Goal: Check status: Check status

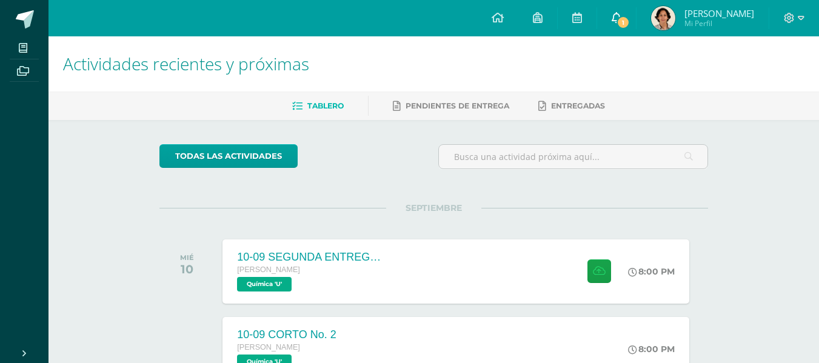
click at [620, 19] on span "1" at bounding box center [622, 22] width 13 height 13
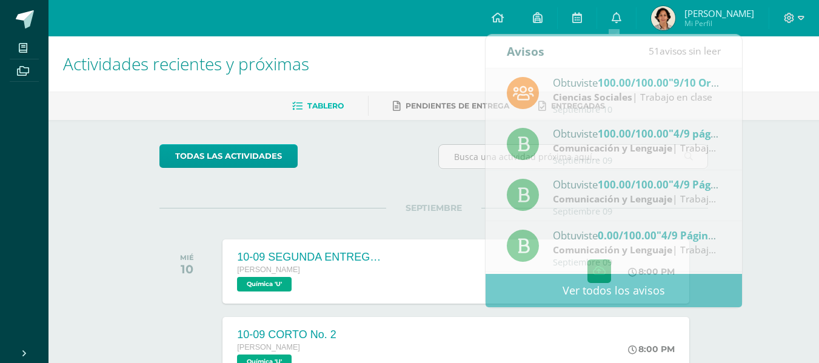
click at [404, 58] on h1 "Actividades recientes y próximas" at bounding box center [433, 63] width 741 height 55
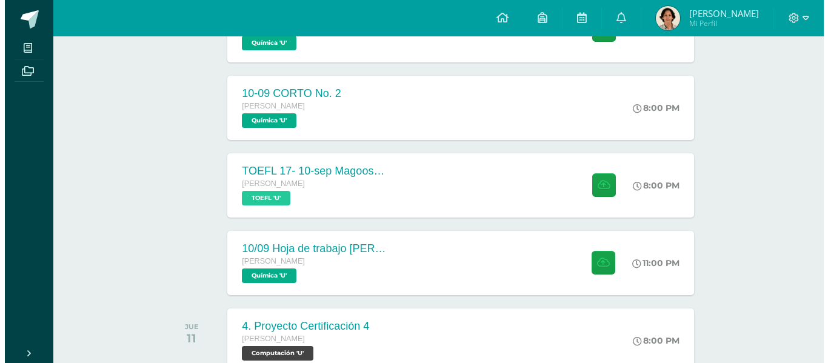
scroll to position [308, 0]
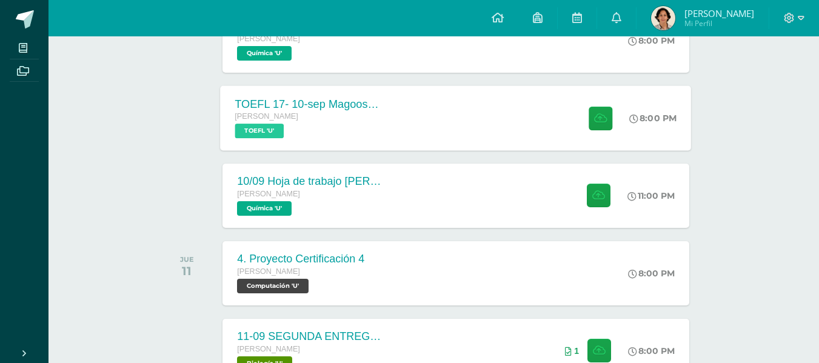
click at [390, 115] on div "TOEFL 17- 10-sep Magoosh Tests Listening and Reading [PERSON_NAME] TOEFL 'U'" at bounding box center [309, 117] width 176 height 65
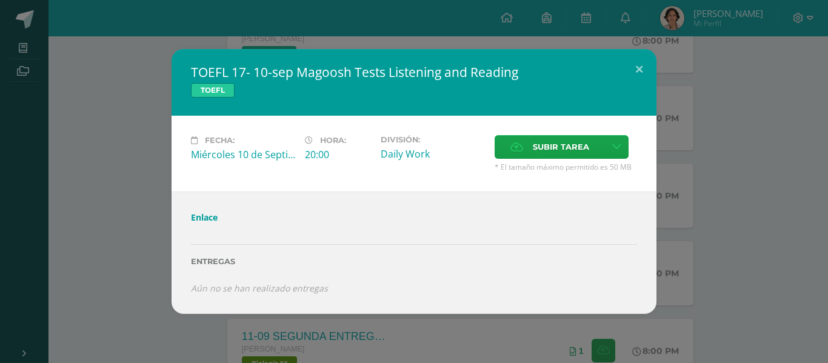
click at [97, 133] on div "TOEFL 17- 10-sep Magoosh Tests Listening and Reading TOEFL Fecha: Miércoles 10 …" at bounding box center [414, 181] width 818 height 265
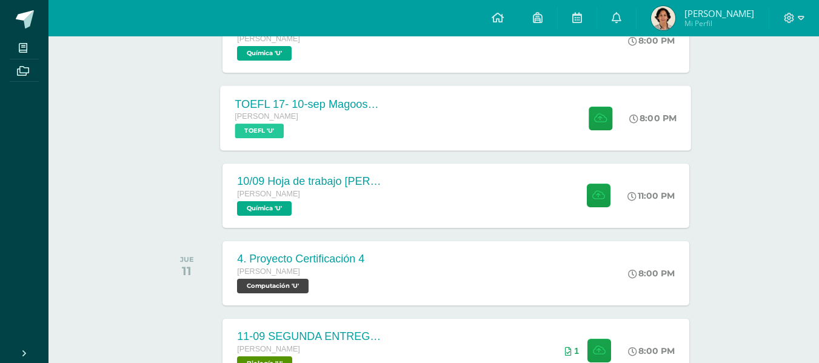
click at [364, 115] on div "[PERSON_NAME]" at bounding box center [308, 116] width 147 height 13
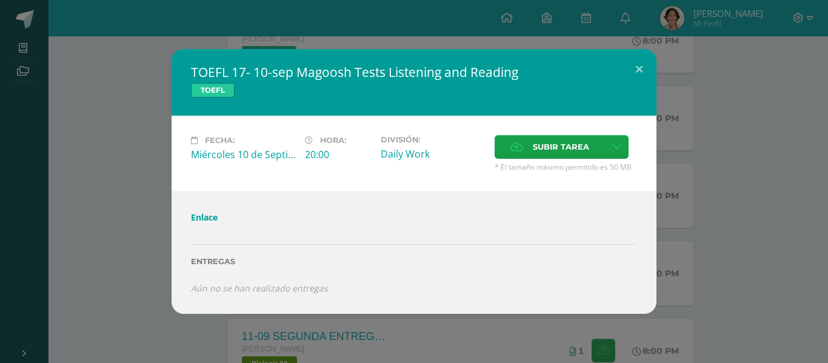
click at [207, 215] on link "Enlace" at bounding box center [204, 218] width 27 height 12
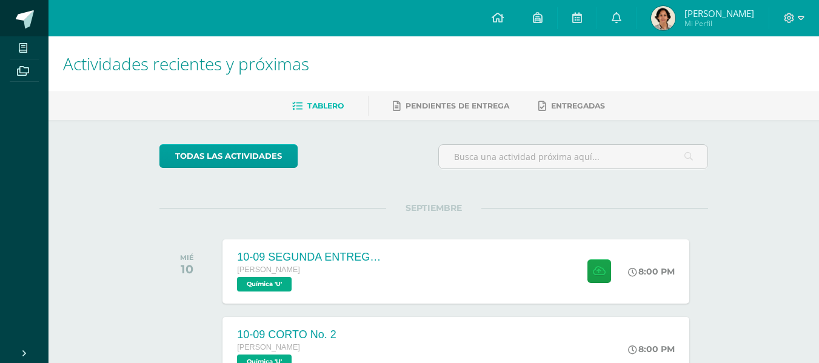
click at [8, 19] on link at bounding box center [24, 18] width 48 height 36
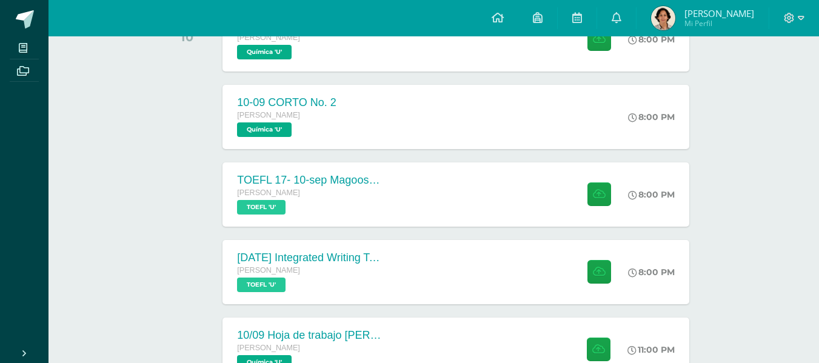
scroll to position [286, 0]
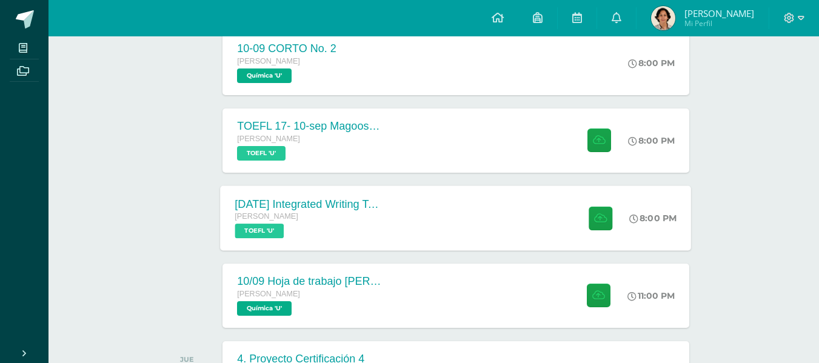
click at [390, 221] on div "10 sep Integrated Writing Task (Template 1) Quinto Bachillerato TOEFL 'U'" at bounding box center [309, 217] width 176 height 65
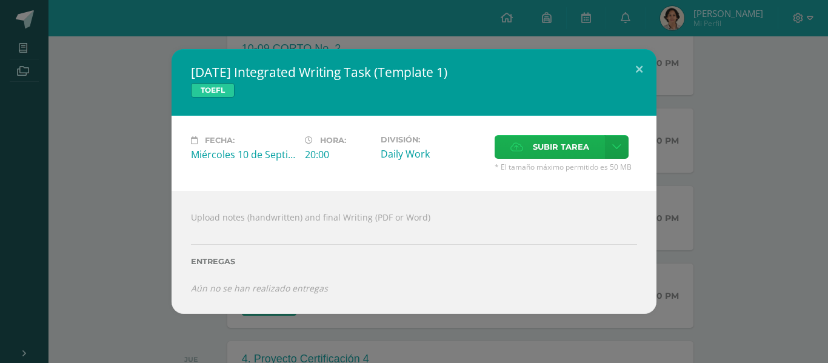
click at [521, 145] on icon at bounding box center [516, 147] width 13 height 8
click at [0, 0] on input "Subir tarea" at bounding box center [0, 0] width 0 height 0
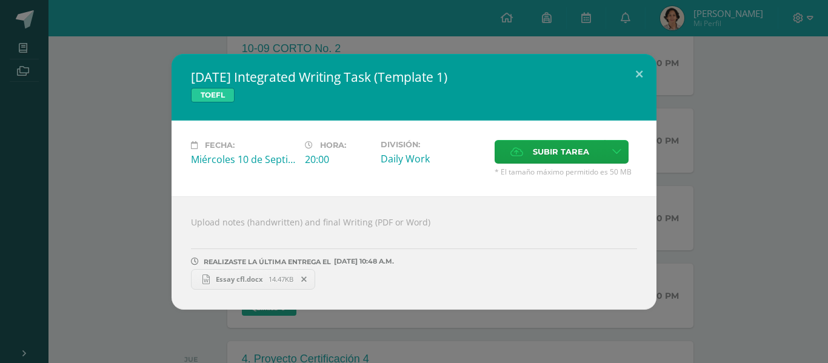
click at [115, 199] on div "10 sep Integrated Writing Task (Template 1) TOEFL Fecha: Miércoles 10 de Septie…" at bounding box center [414, 182] width 818 height 256
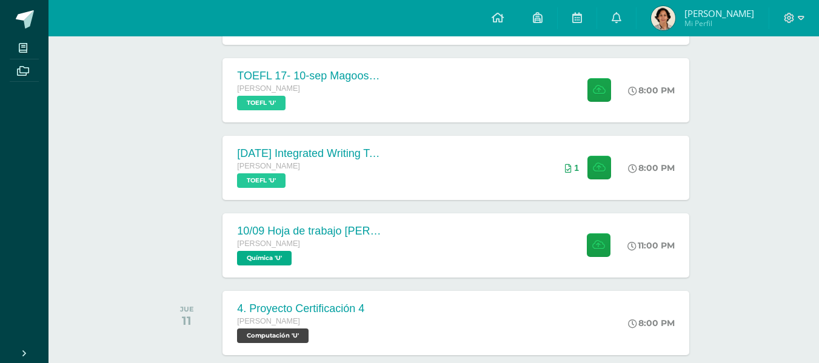
scroll to position [337, 0]
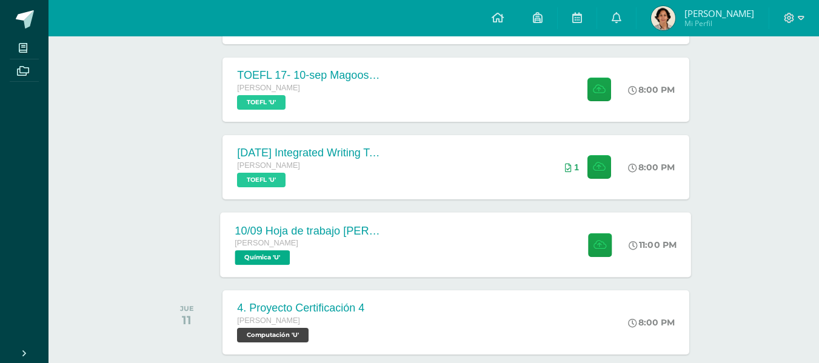
click at [358, 252] on div "Quinto Bachillerato Química 'U'" at bounding box center [308, 251] width 147 height 28
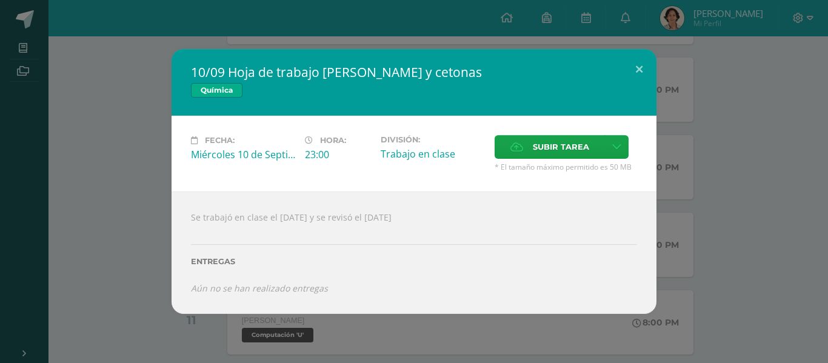
click at [148, 102] on div "10/09 Hoja de trabajo Aldehídos y cetonas Química Fecha: Miércoles 10 de Septie…" at bounding box center [414, 181] width 818 height 265
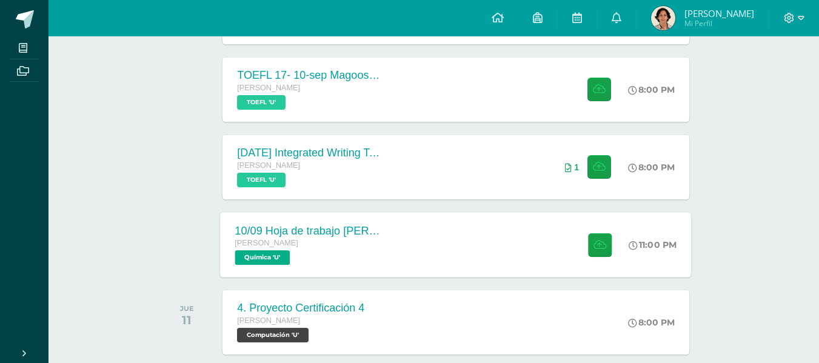
click at [304, 227] on div "10/09 Hoja de trabajo [PERSON_NAME] y cetonas" at bounding box center [308, 230] width 147 height 13
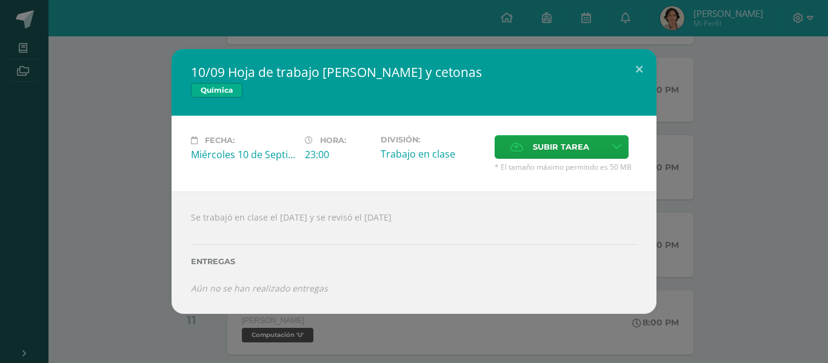
click at [121, 178] on div "10/09 Hoja de trabajo Aldehídos y cetonas Química Fecha: Miércoles 10 de Septie…" at bounding box center [414, 181] width 818 height 265
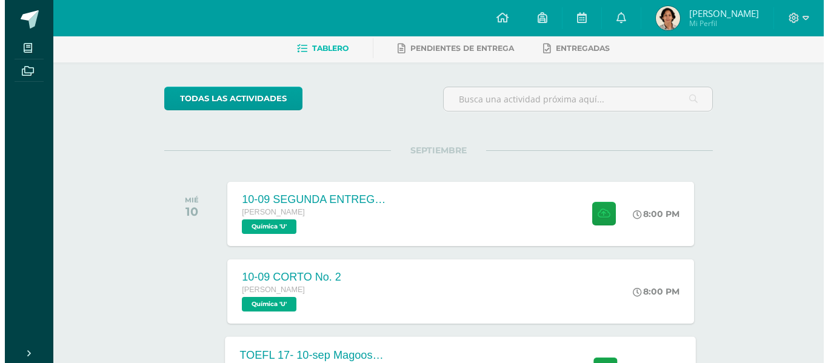
scroll to position [57, 0]
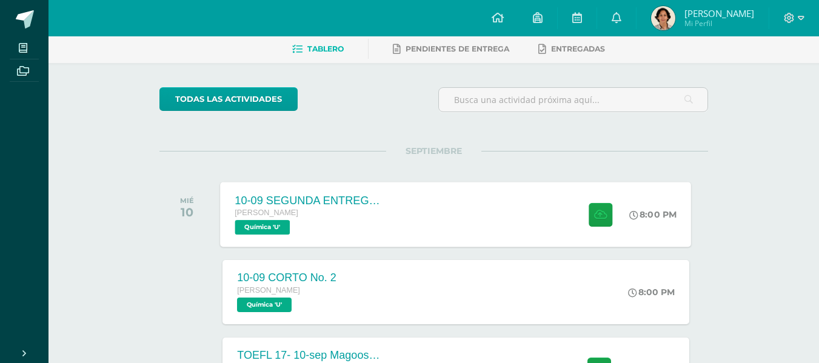
click at [468, 233] on div "10-09 SEGUNDA ENTREGA DE GUÍA Quinto Bachillerato Química 'U' 8:00 PM 10-09 SEG…" at bounding box center [456, 214] width 471 height 65
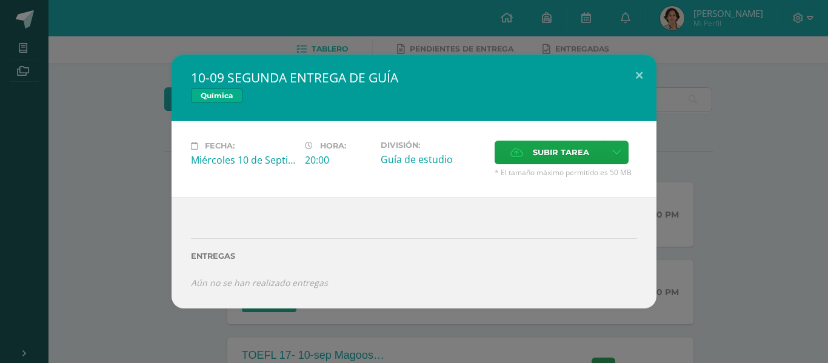
click at [153, 180] on div "10-09 SEGUNDA ENTREGA DE GUÍA Química Fecha: Miércoles 10 de Septiembre Hora: 2…" at bounding box center [414, 181] width 818 height 253
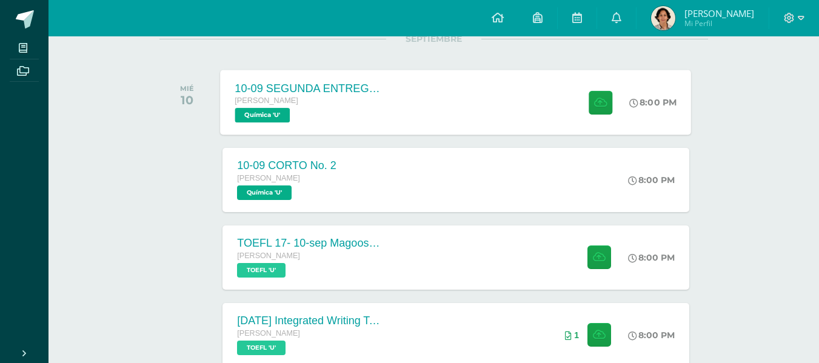
scroll to position [315, 0]
